Goal: Navigation & Orientation: Find specific page/section

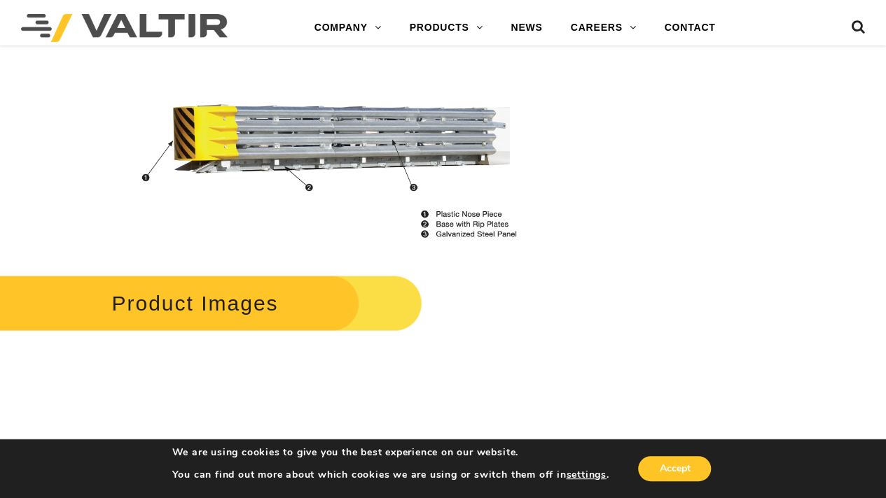
scroll to position [1330, 0]
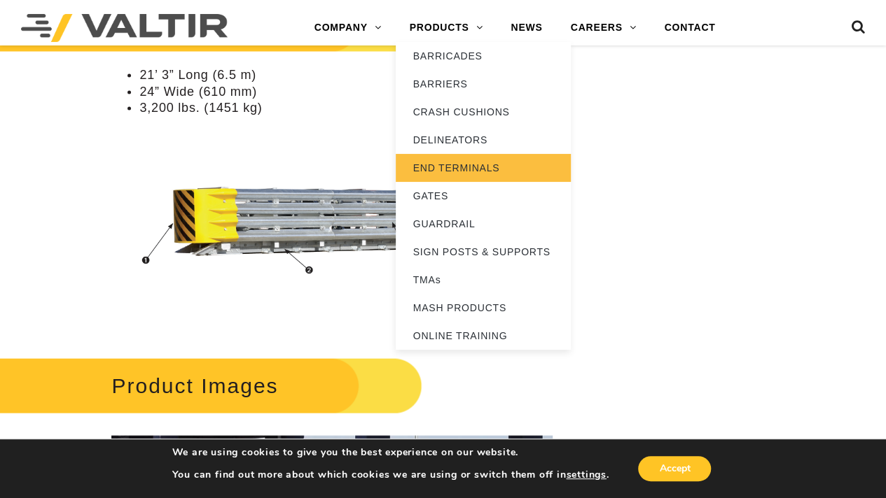
click at [461, 172] on link "END TERMINALS" at bounding box center [483, 168] width 175 height 28
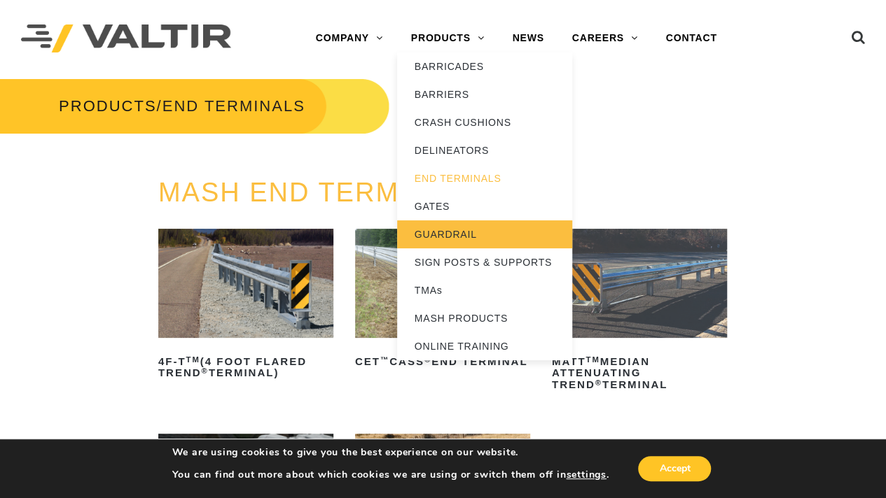
click at [435, 231] on link "GUARDRAIL" at bounding box center [484, 235] width 175 height 28
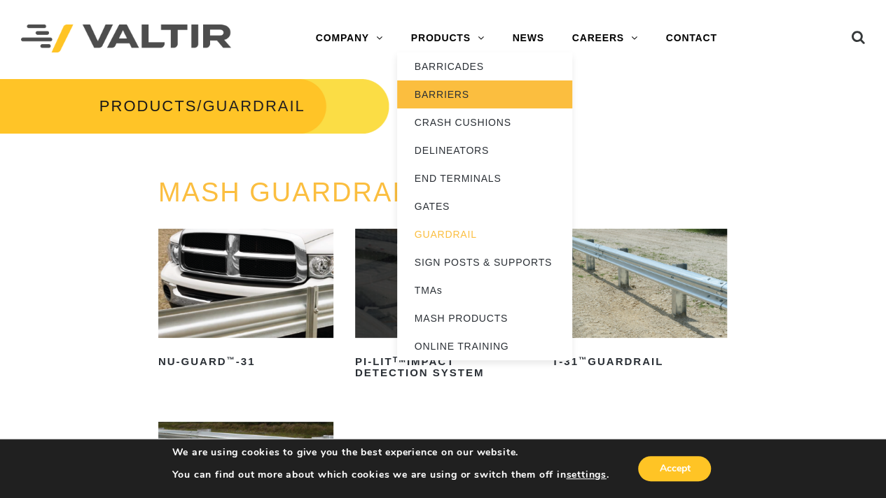
click at [449, 99] on link "BARRIERS" at bounding box center [484, 95] width 175 height 28
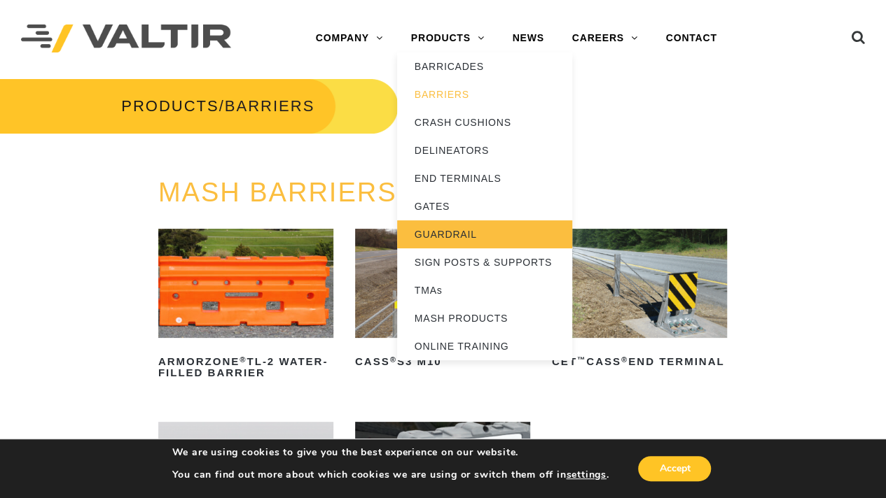
click at [452, 236] on link "GUARDRAIL" at bounding box center [484, 235] width 175 height 28
